Goal: Task Accomplishment & Management: Manage account settings

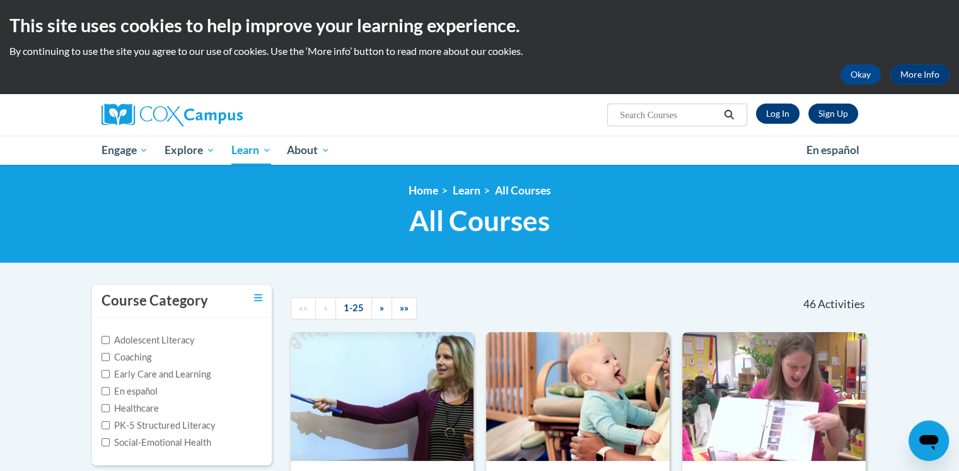
click at [777, 114] on link "Log In" at bounding box center [778, 113] width 44 height 20
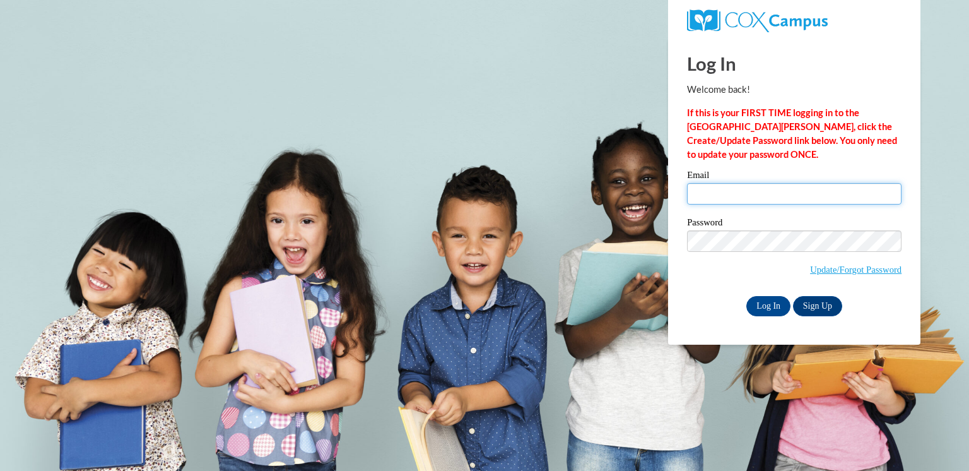
click at [727, 187] on input "Email" at bounding box center [794, 193] width 214 height 21
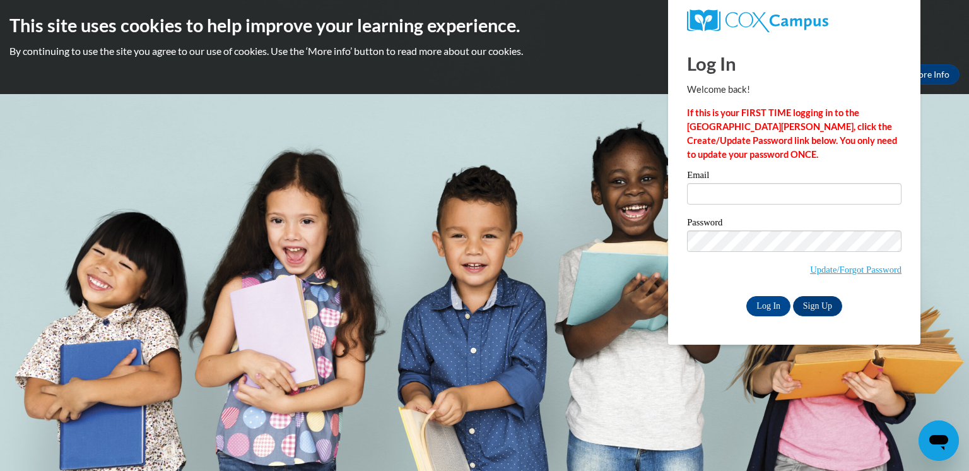
click at [729, 307] on div "Log In Sign Up" at bounding box center [794, 306] width 214 height 20
click at [828, 272] on link "Update/Forgot Password" at bounding box center [855, 269] width 91 height 10
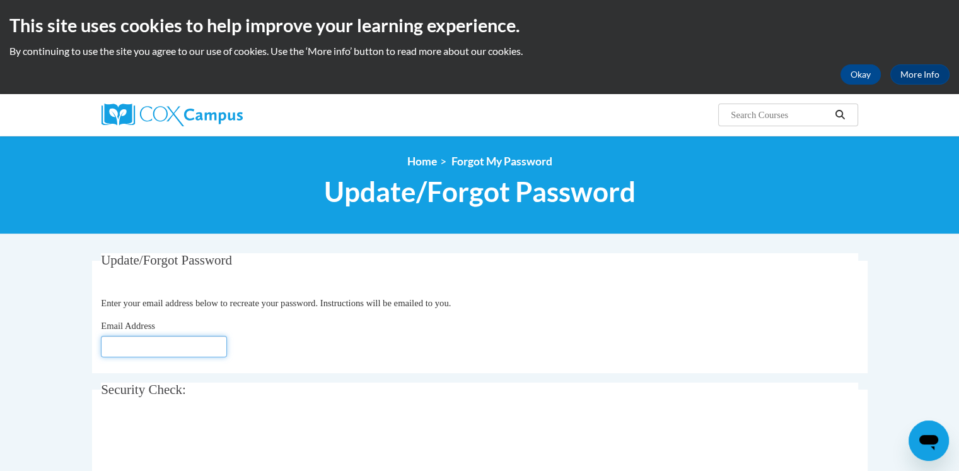
click at [122, 349] on input "Email Address" at bounding box center [164, 346] width 126 height 21
type input "dunnar@richmond.k12.ga.us"
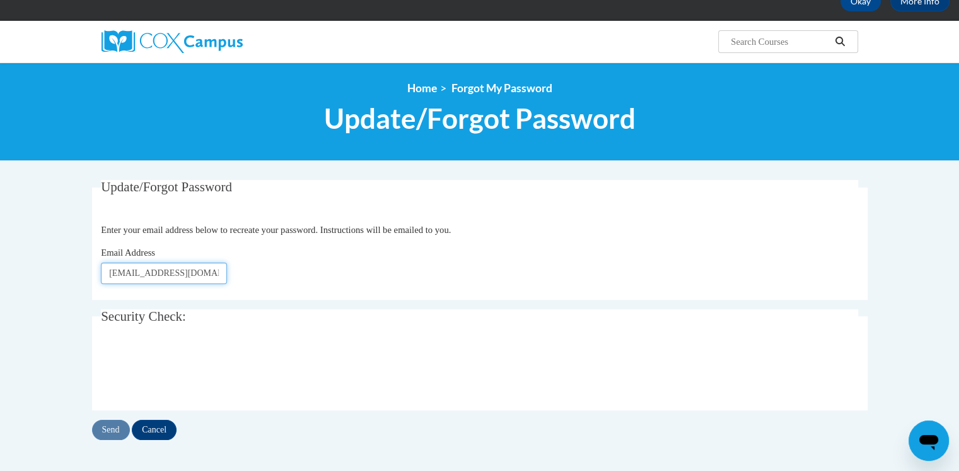
scroll to position [73, 0]
click at [115, 430] on input "Send" at bounding box center [111, 429] width 38 height 20
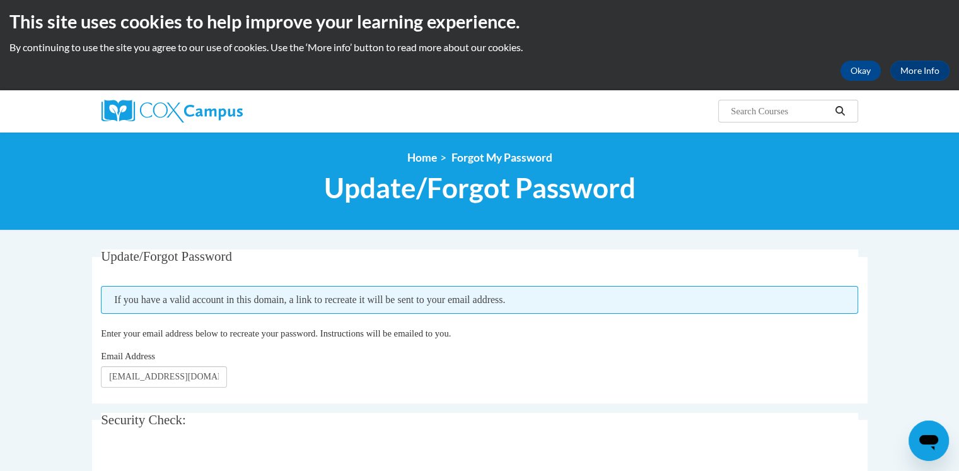
scroll to position [3, 0]
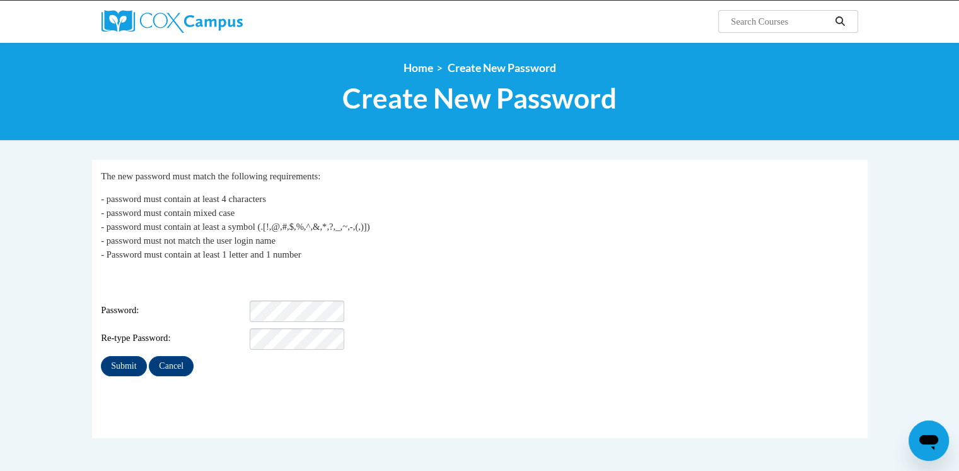
scroll to position [98, 0]
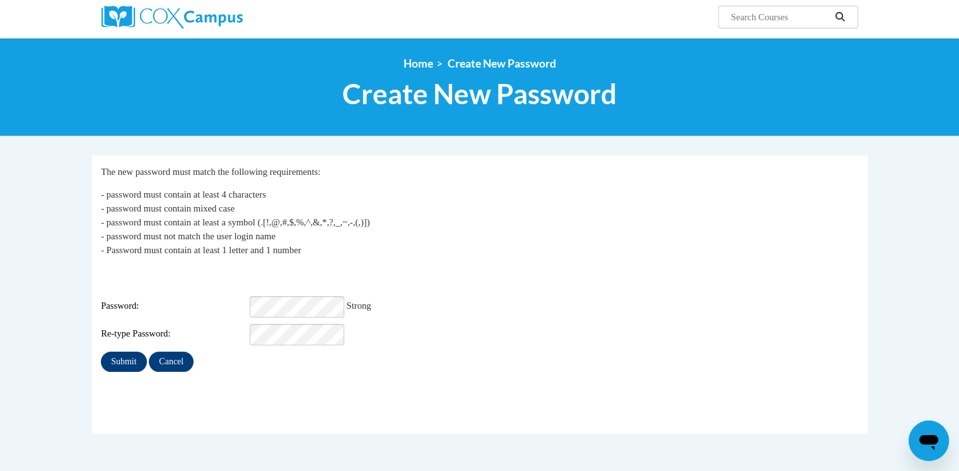
click at [119, 351] on input "Submit" at bounding box center [123, 361] width 45 height 20
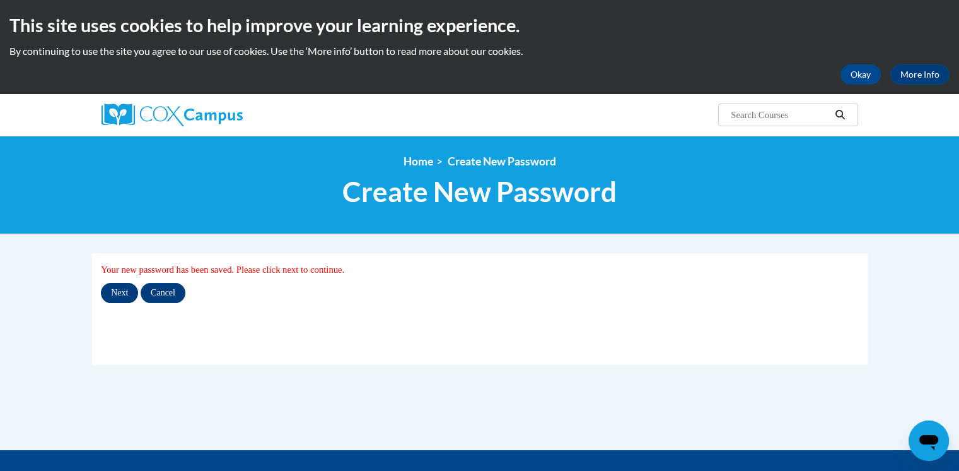
click at [117, 296] on input "Next" at bounding box center [119, 293] width 37 height 20
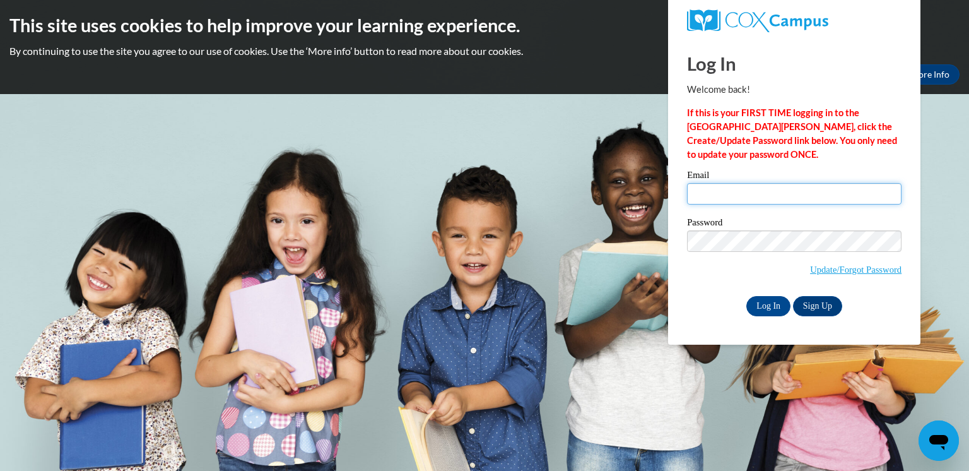
click at [715, 189] on input "Email" at bounding box center [794, 193] width 214 height 21
type input "Dunnar@richmond.k12.ga.us"
click at [768, 310] on input "Log In" at bounding box center [768, 306] width 44 height 20
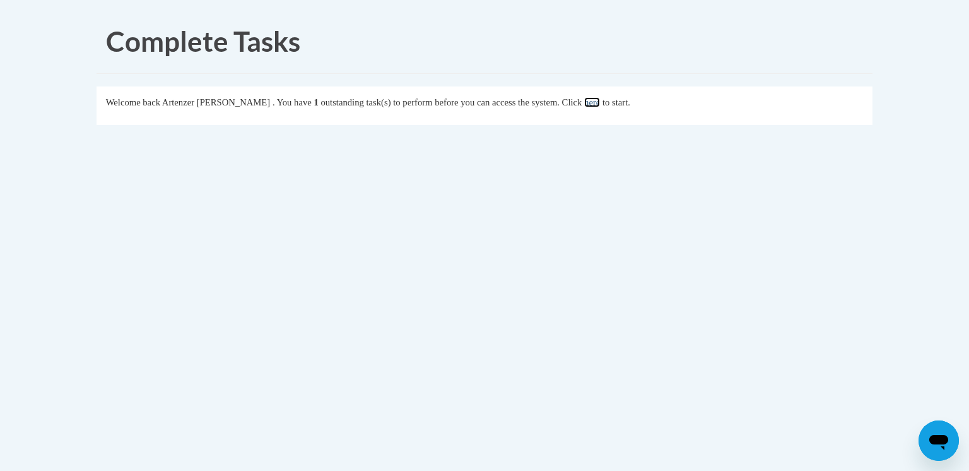
click at [587, 105] on link "here" at bounding box center [592, 102] width 16 height 10
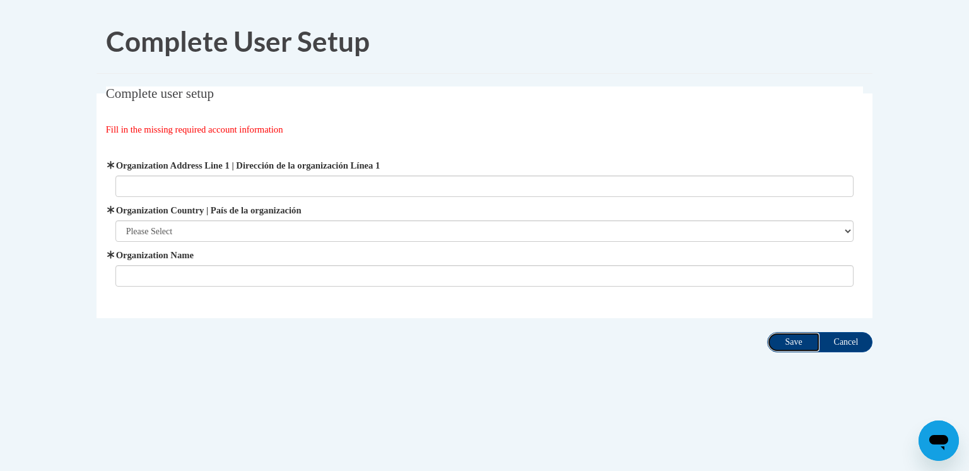
click at [797, 340] on input "Save" at bounding box center [793, 342] width 53 height 20
click at [855, 339] on input "Cancel" at bounding box center [845, 342] width 53 height 20
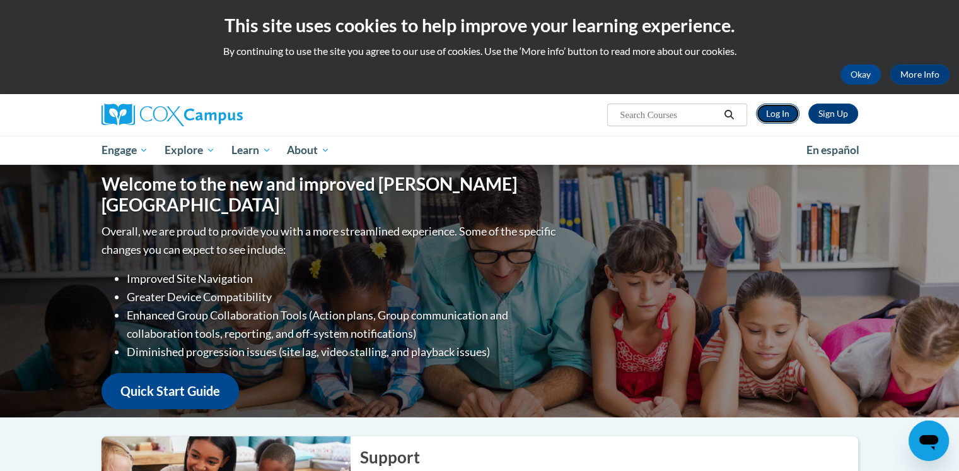
click at [778, 110] on link "Log In" at bounding box center [778, 113] width 44 height 20
